Goal: Navigation & Orientation: Find specific page/section

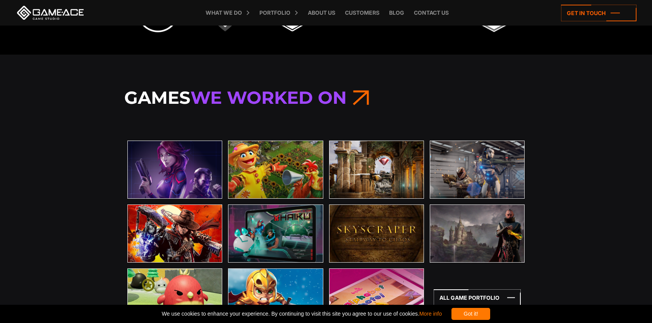
scroll to position [2284, 0]
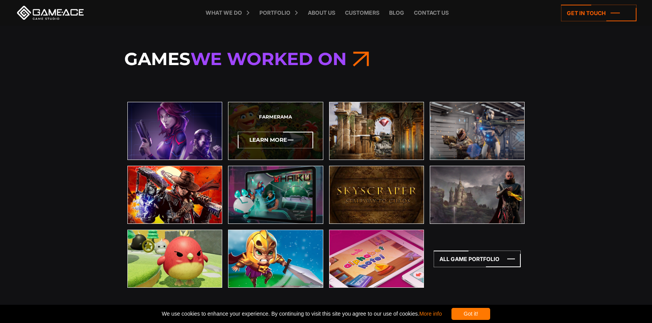
click at [267, 137] on icon at bounding box center [275, 140] width 75 height 17
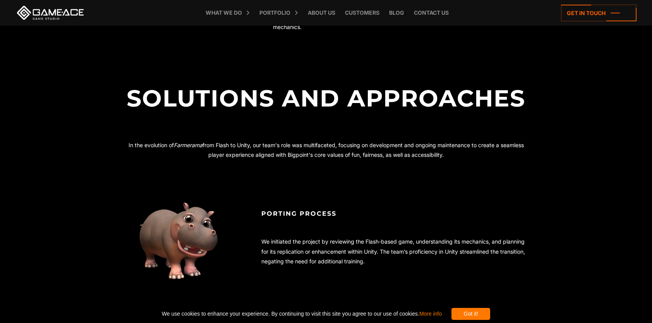
scroll to position [852, 0]
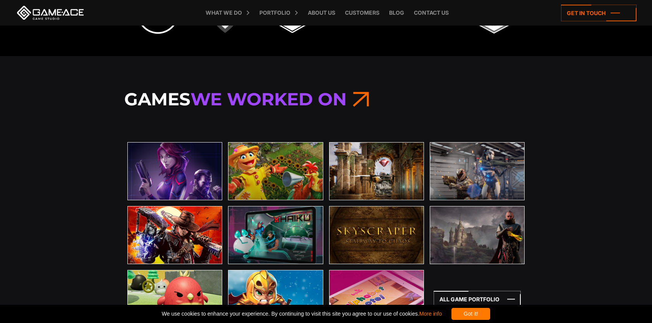
scroll to position [2284, 0]
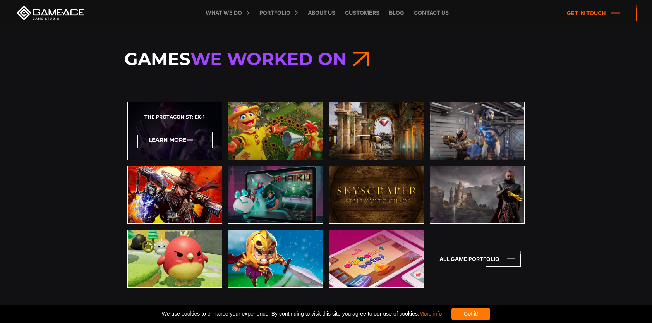
click at [195, 136] on icon at bounding box center [174, 140] width 75 height 17
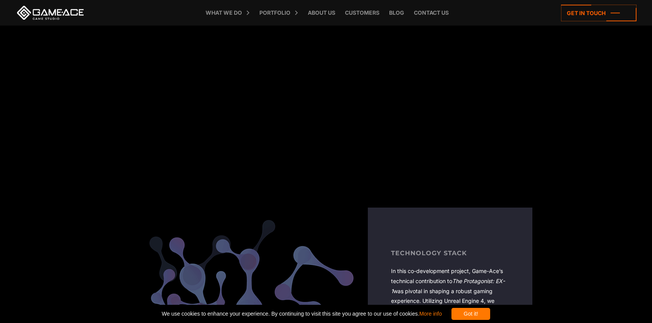
scroll to position [1548, 0]
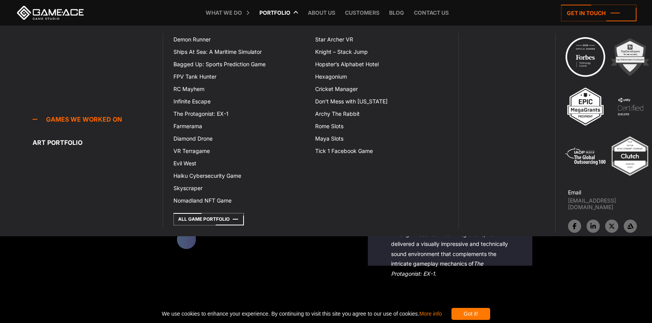
click at [281, 12] on link "Portfolio" at bounding box center [274, 13] width 39 height 26
